Goal: Communication & Community: Participate in discussion

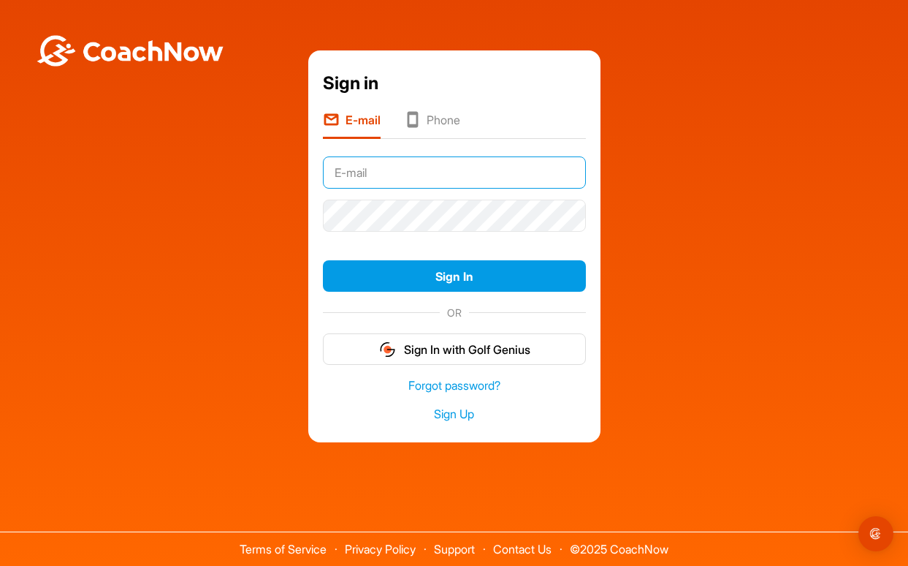
type input "[EMAIL_ADDRESS][DOMAIN_NAME]"
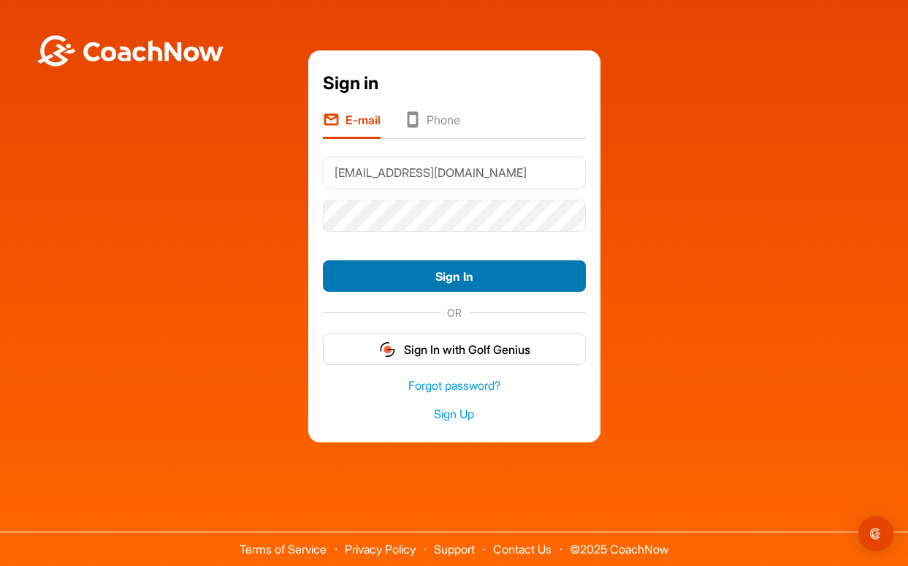
click at [454, 275] on button "Sign In" at bounding box center [454, 275] width 263 height 31
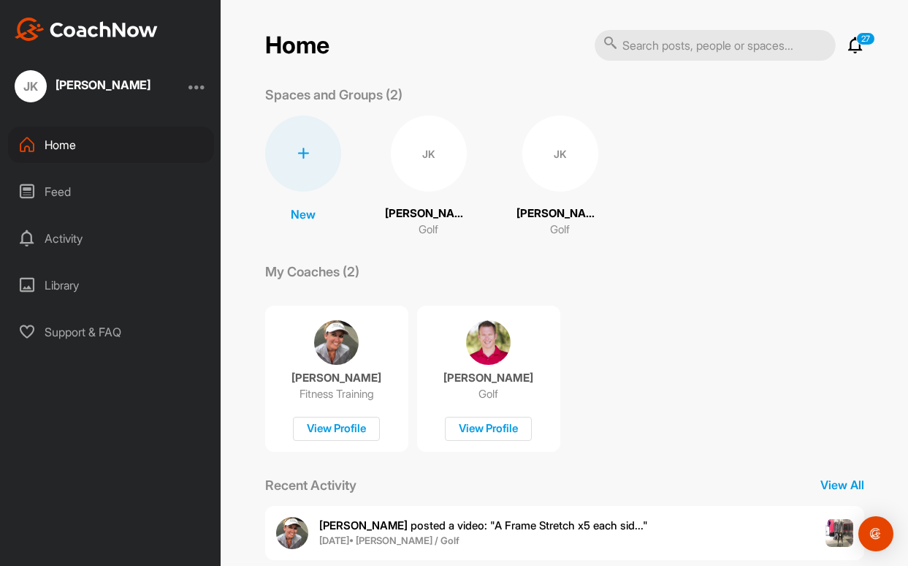
click at [53, 187] on div "Feed" at bounding box center [111, 191] width 206 height 37
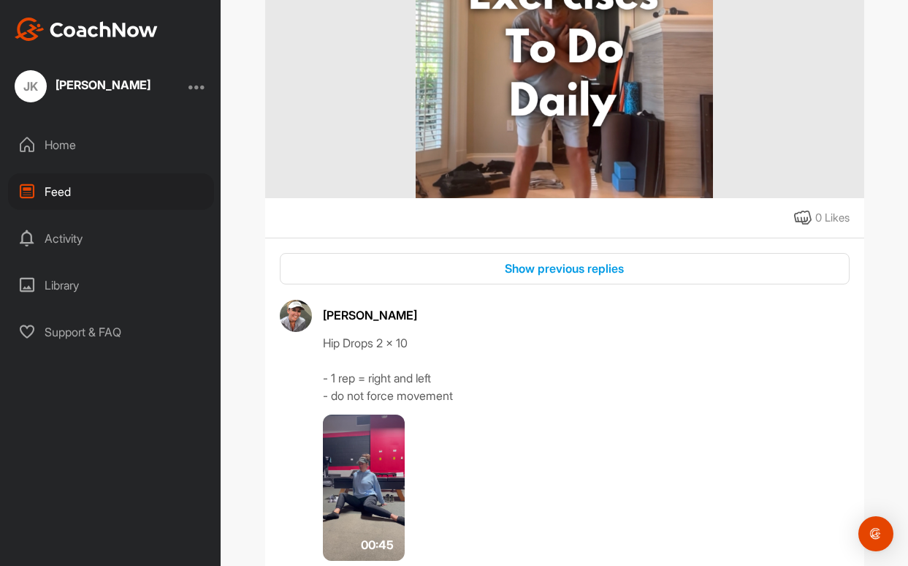
scroll to position [1846, 0]
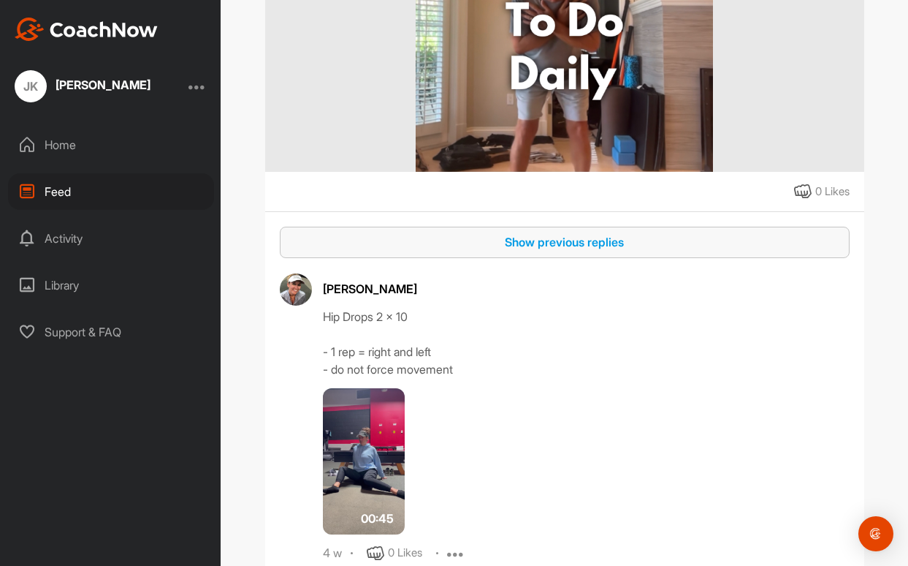
click at [533, 241] on div "Show previous replies" at bounding box center [565, 242] width 547 height 18
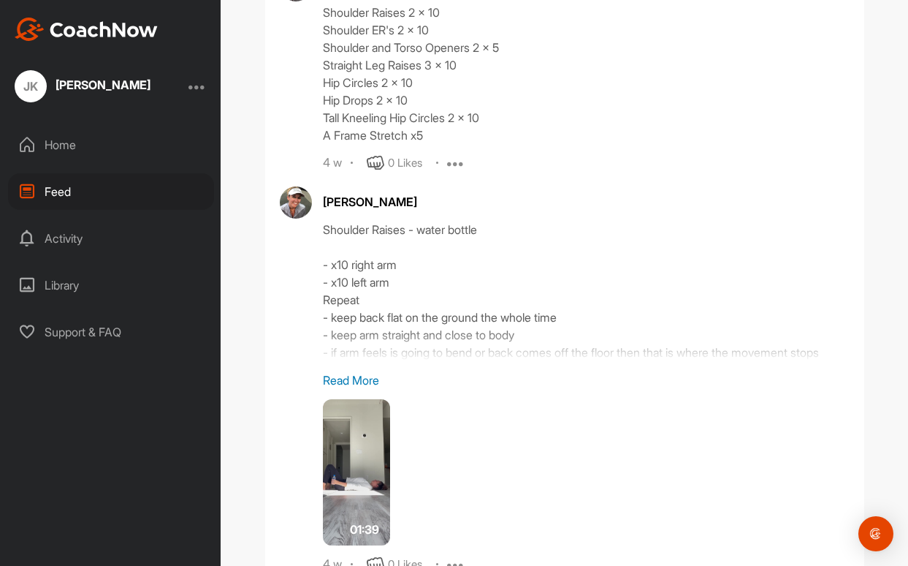
scroll to position [2205, 0]
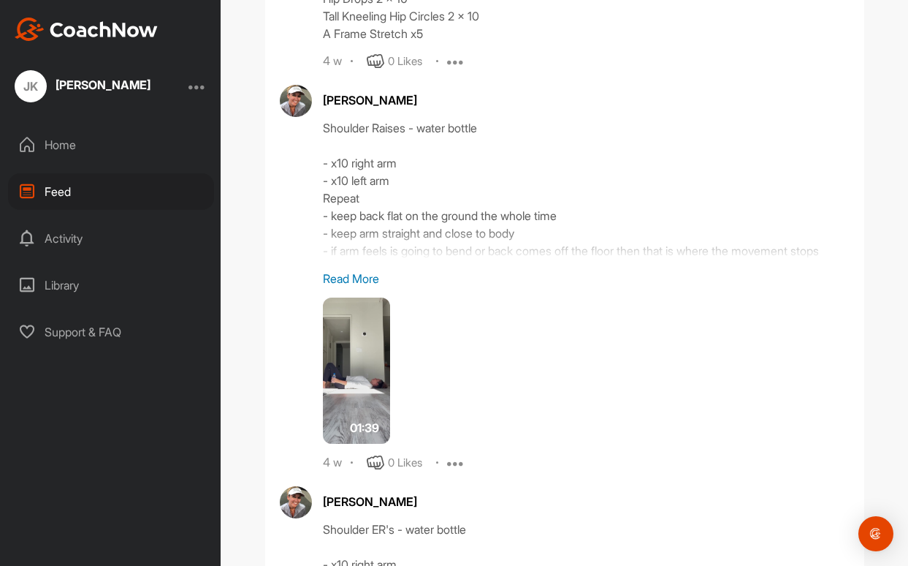
click at [366, 287] on p "Read More" at bounding box center [586, 279] width 527 height 18
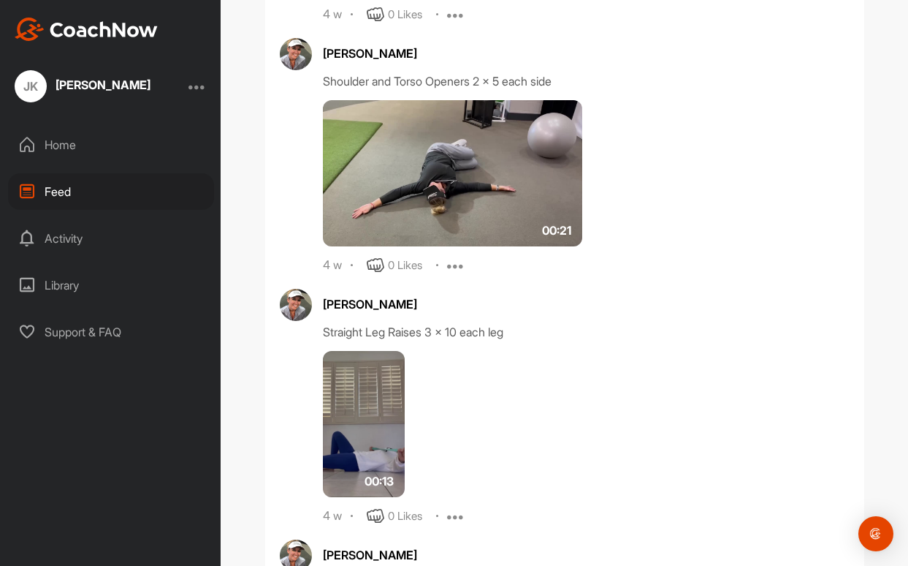
scroll to position [3010, 0]
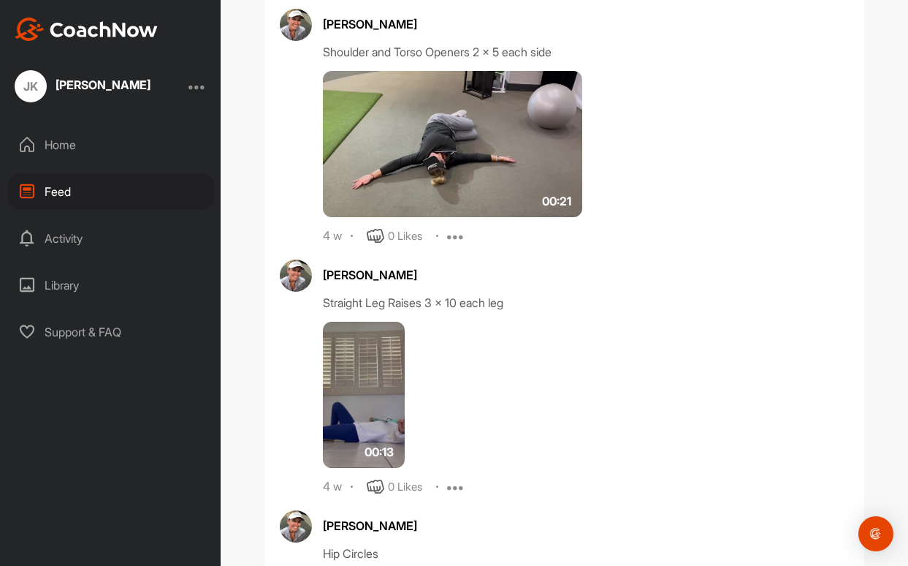
click at [539, 202] on img at bounding box center [453, 144] width 260 height 146
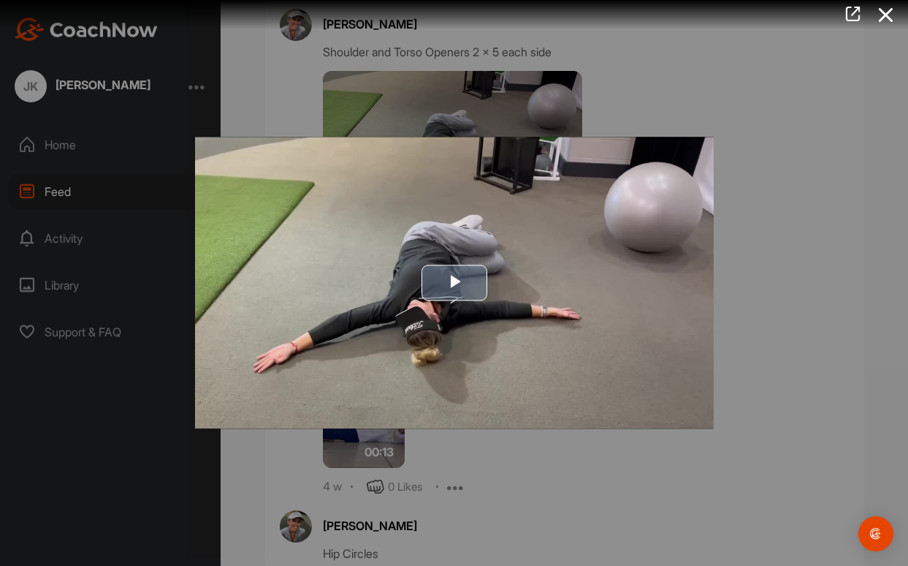
click at [455, 283] on span "Video Player" at bounding box center [455, 283] width 0 height 0
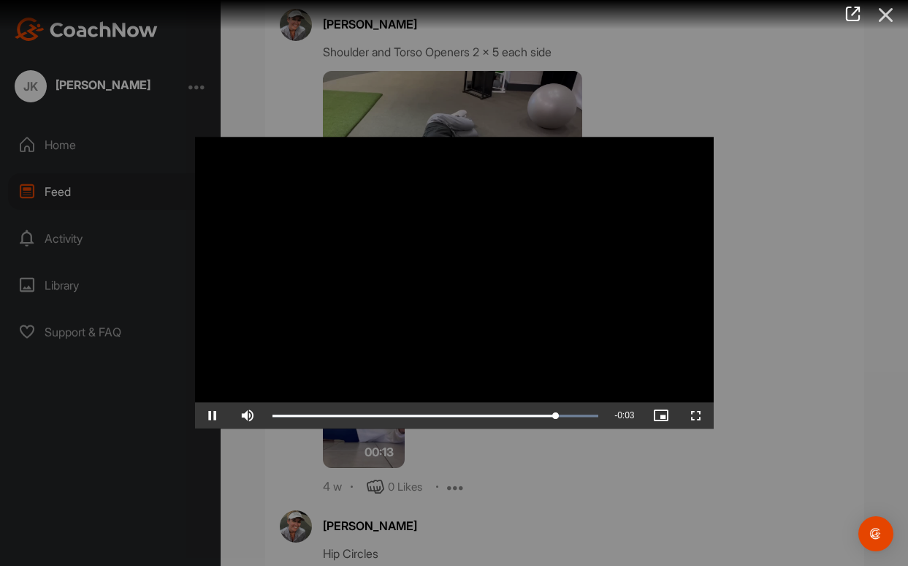
click at [887, 13] on icon at bounding box center [887, 14] width 34 height 27
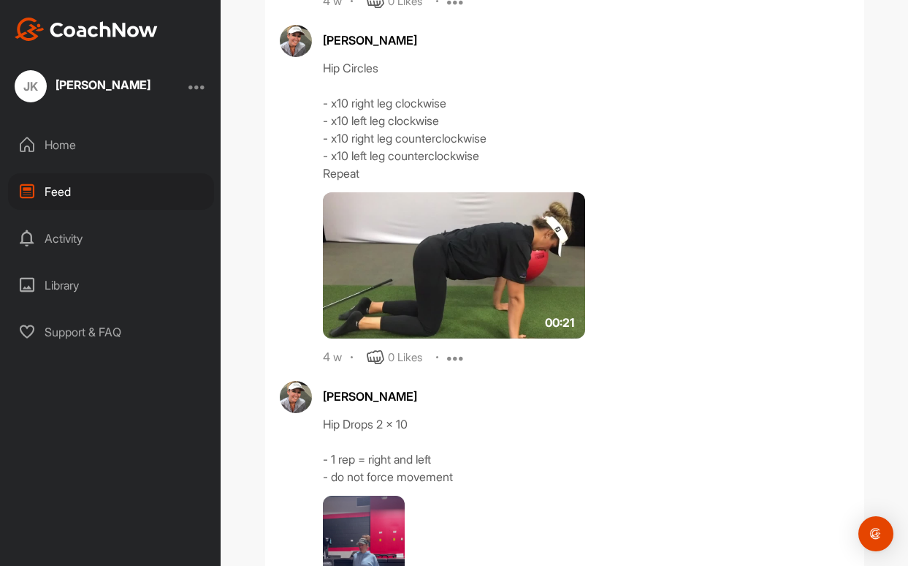
scroll to position [3497, 0]
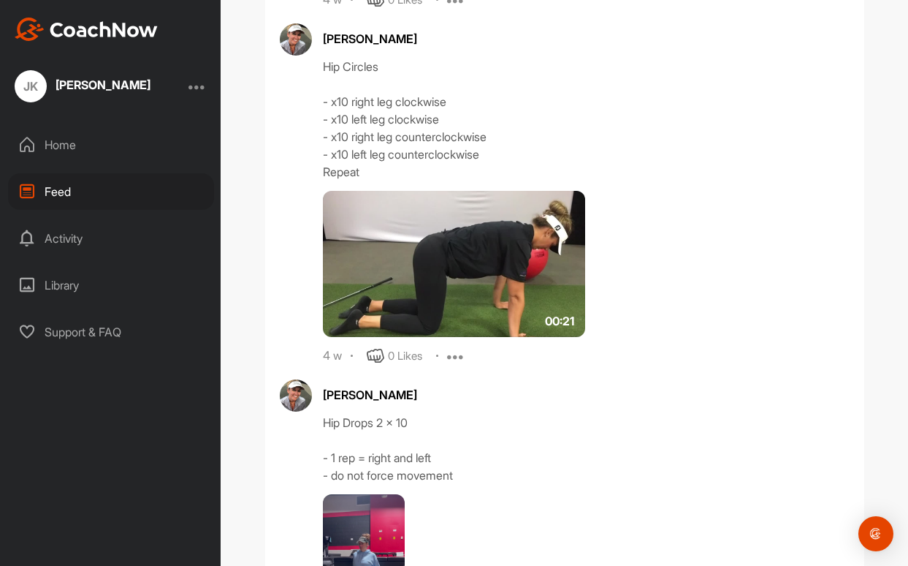
click at [455, 286] on img at bounding box center [454, 264] width 263 height 146
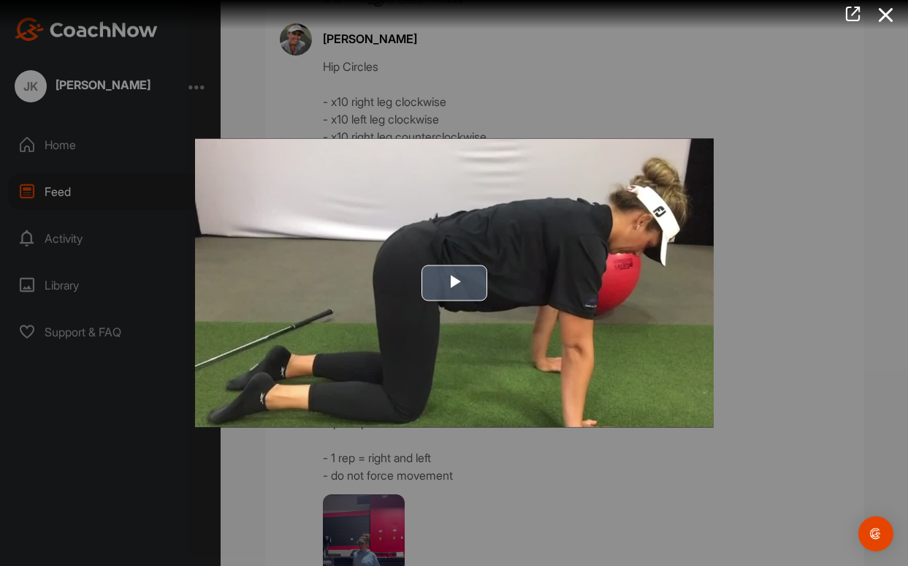
click at [455, 283] on span "Video Player" at bounding box center [455, 283] width 0 height 0
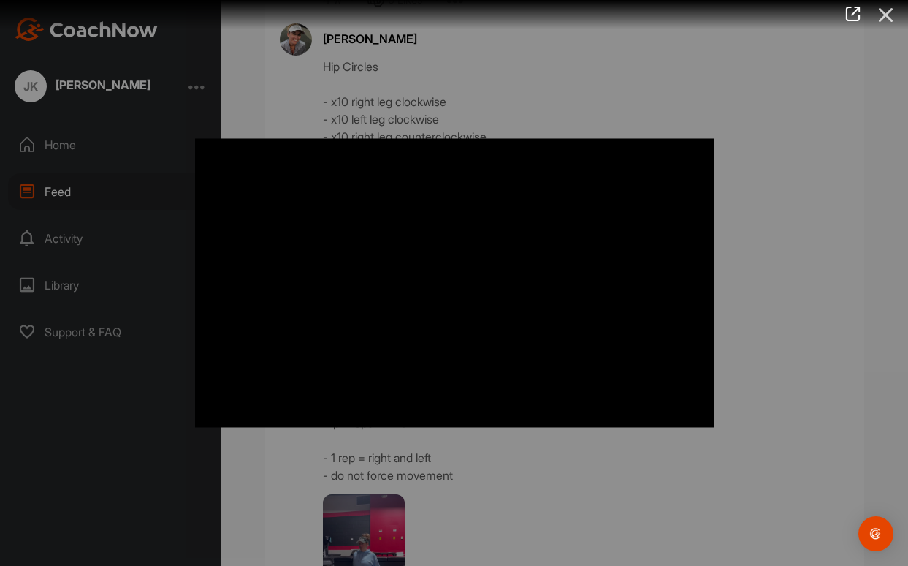
click at [886, 10] on icon at bounding box center [887, 14] width 34 height 27
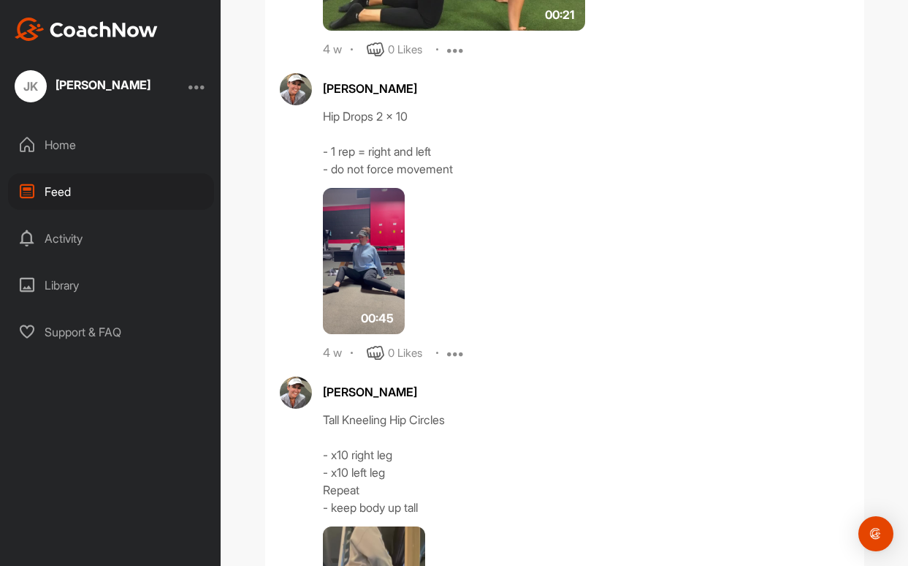
scroll to position [3831, 0]
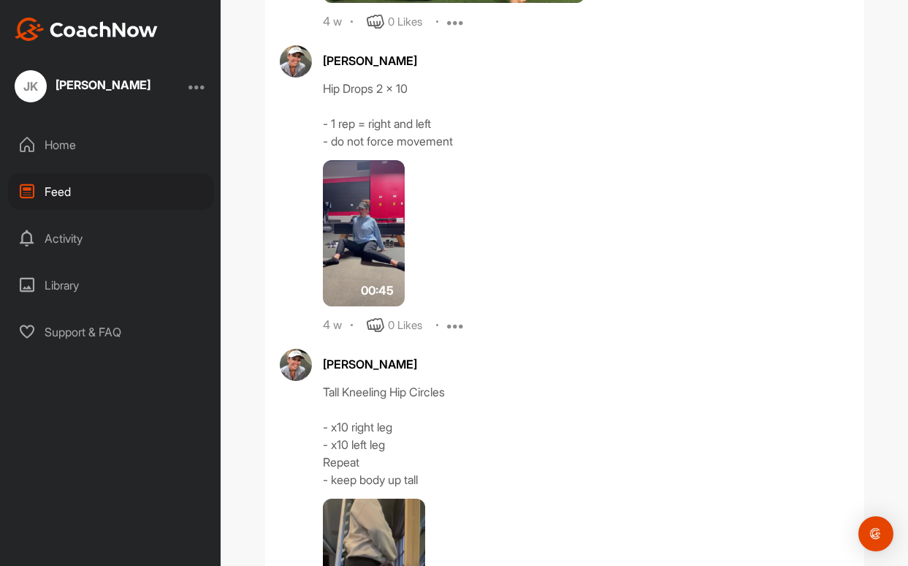
click at [373, 275] on img at bounding box center [364, 233] width 82 height 146
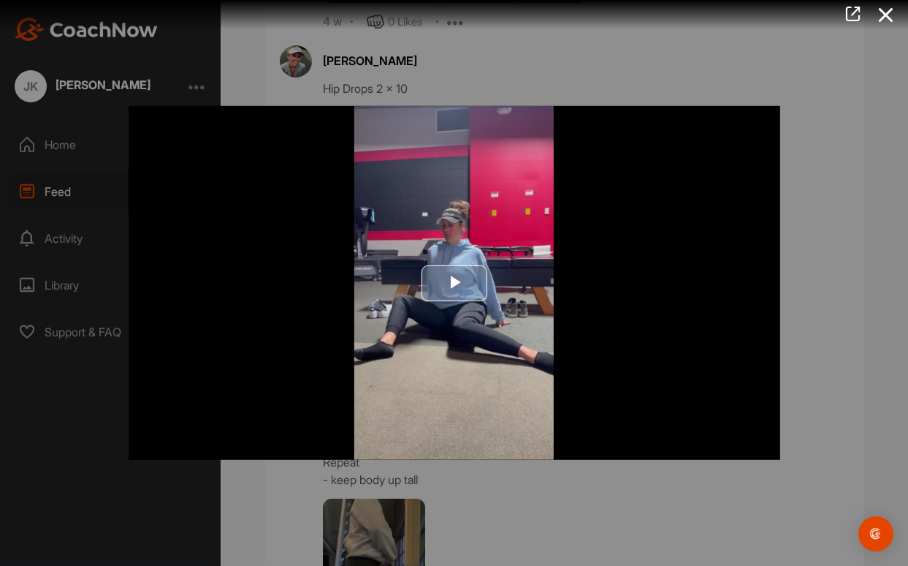
click at [455, 283] on span "Video Player" at bounding box center [455, 283] width 0 height 0
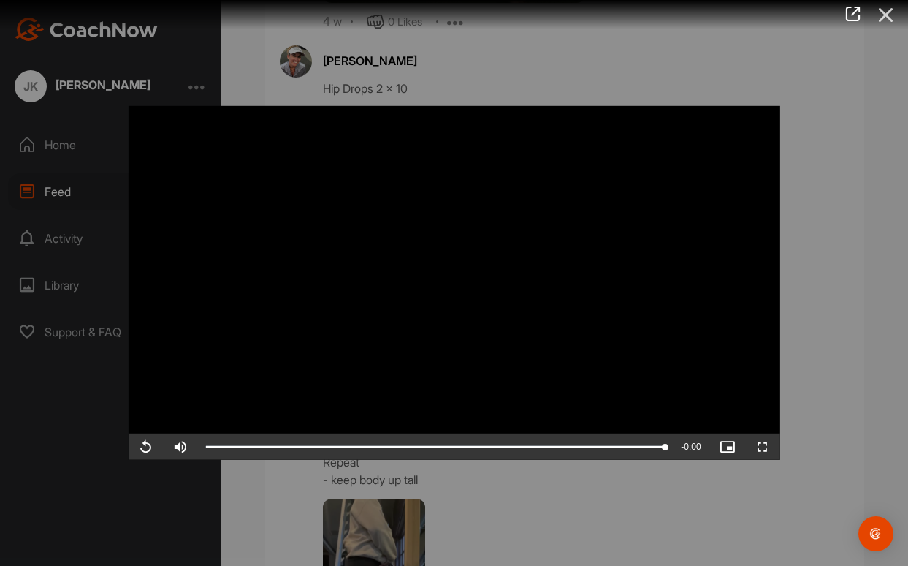
click at [887, 12] on icon at bounding box center [887, 14] width 34 height 27
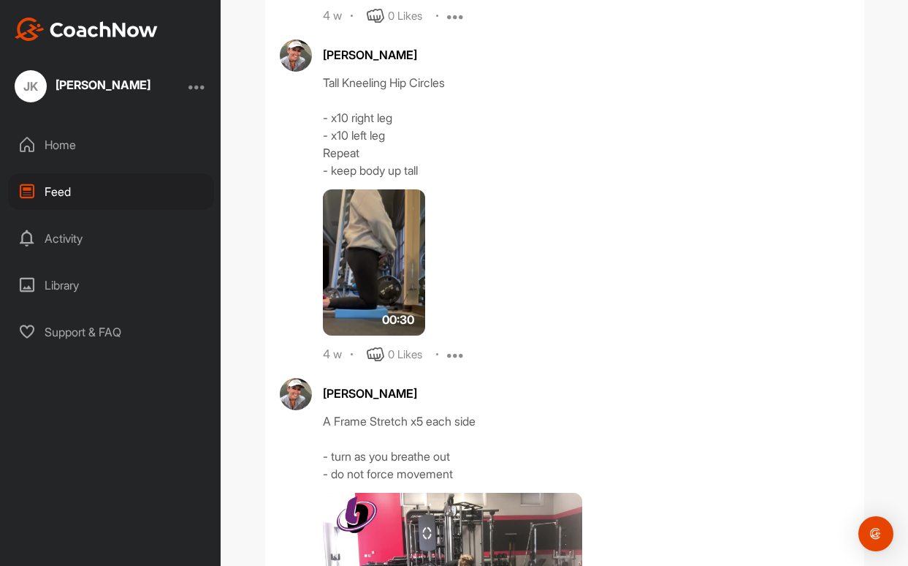
scroll to position [4140, 0]
click at [376, 289] on img at bounding box center [374, 262] width 102 height 146
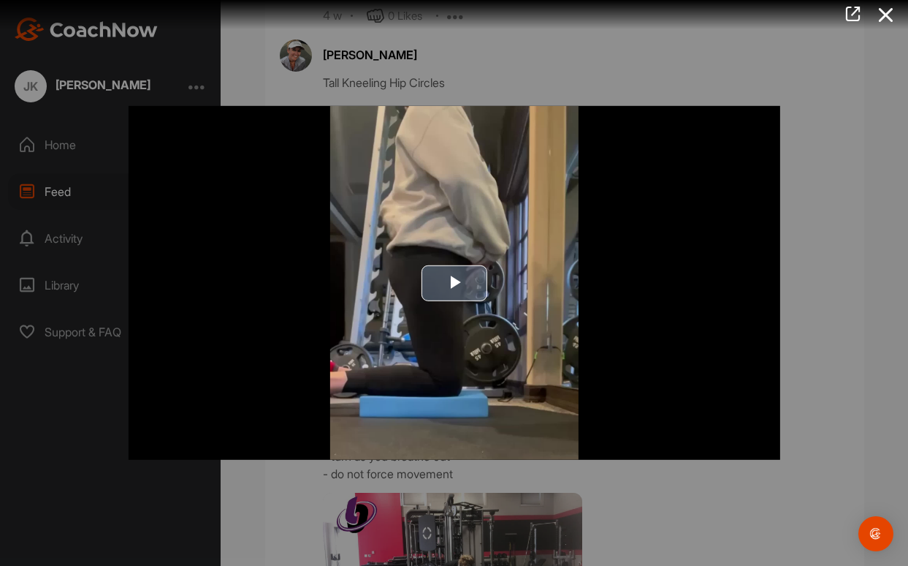
click at [455, 283] on span "Video Player" at bounding box center [455, 283] width 0 height 0
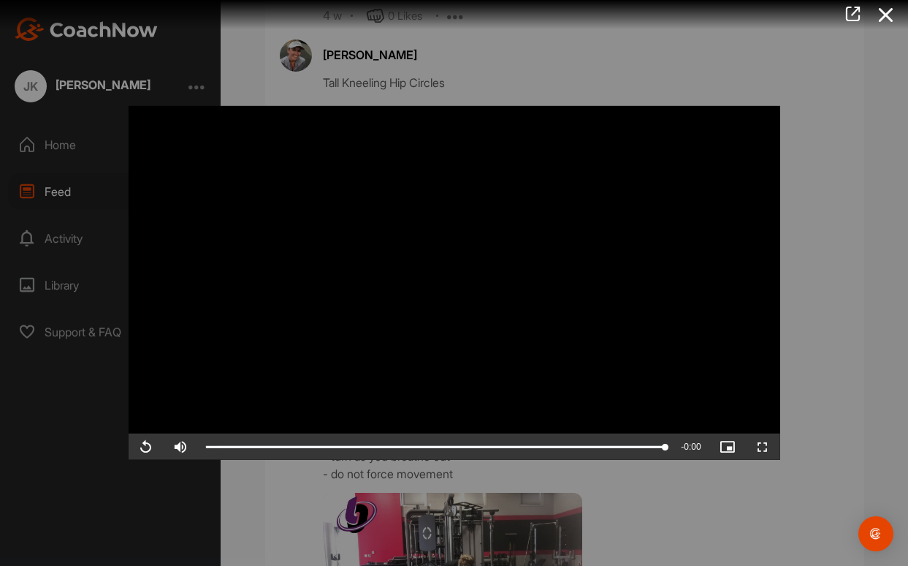
click at [146, 447] on span "Video Player" at bounding box center [145, 447] width 35 height 0
click at [888, 11] on icon at bounding box center [887, 14] width 34 height 27
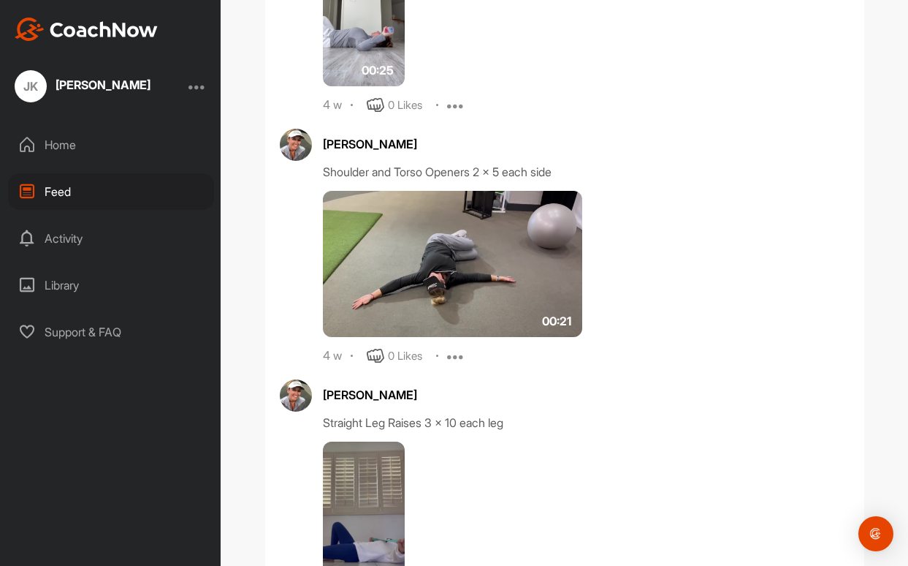
scroll to position [2889, 0]
